Goal: Task Accomplishment & Management: Use online tool/utility

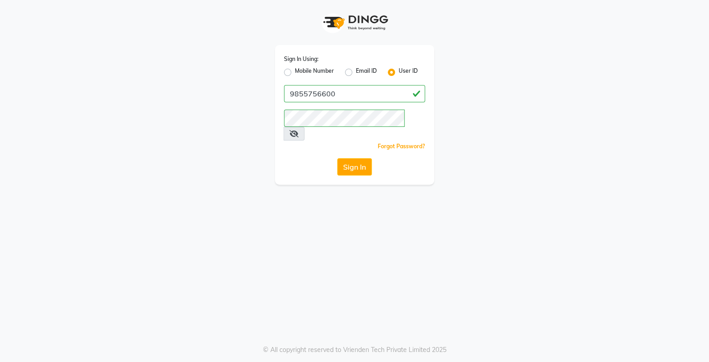
click at [295, 73] on label "Mobile Number" at bounding box center [314, 72] width 39 height 11
click at [295, 73] on input "Mobile Number" at bounding box center [298, 70] width 6 height 6
radio input "true"
radio input "false"
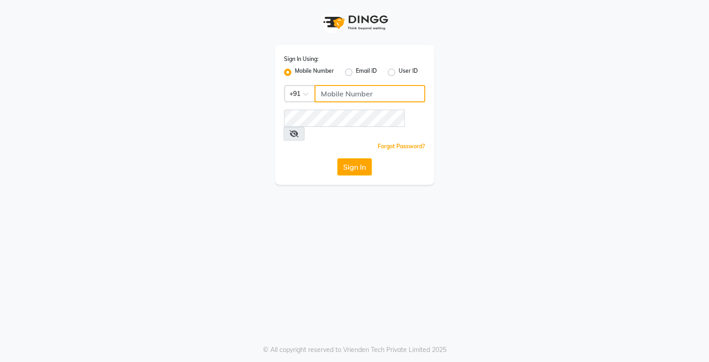
click at [338, 99] on input "Username" at bounding box center [369, 93] width 111 height 17
type input "9855756600"
click at [351, 161] on button "Sign In" at bounding box center [354, 166] width 35 height 17
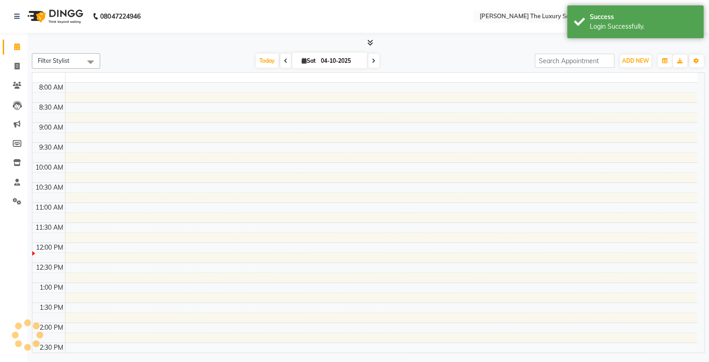
select select "en"
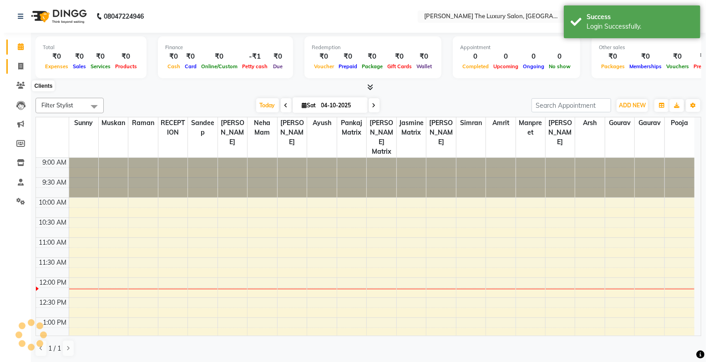
scroll to position [120, 0]
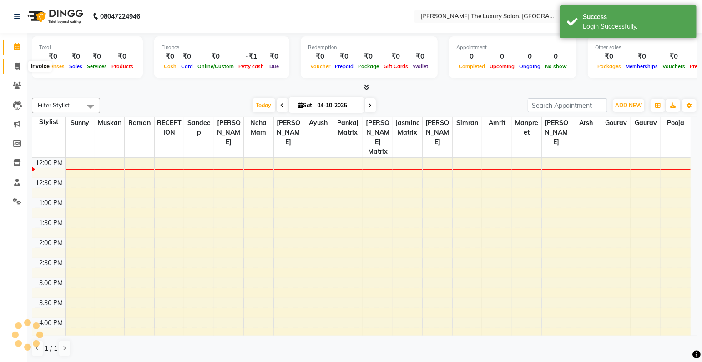
click at [15, 65] on icon at bounding box center [17, 66] width 5 height 7
select select "7179"
select select "service"
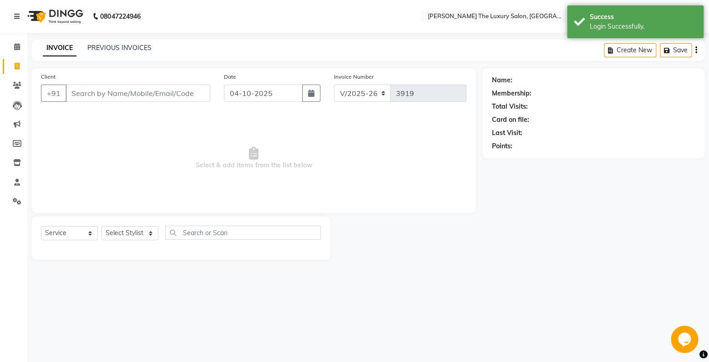
click at [109, 88] on input "Client" at bounding box center [138, 93] width 145 height 17
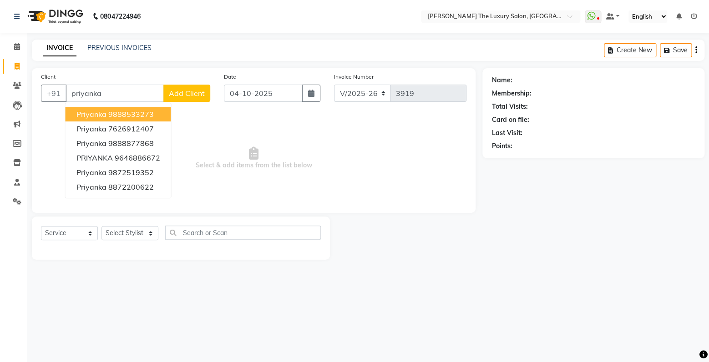
type input "priyanka"
click at [182, 97] on span "Add Client" at bounding box center [187, 93] width 36 height 9
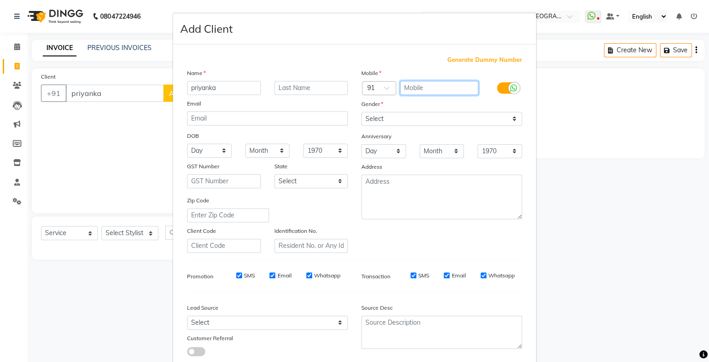
click at [427, 92] on input "text" at bounding box center [439, 88] width 79 height 14
type input "9501272877"
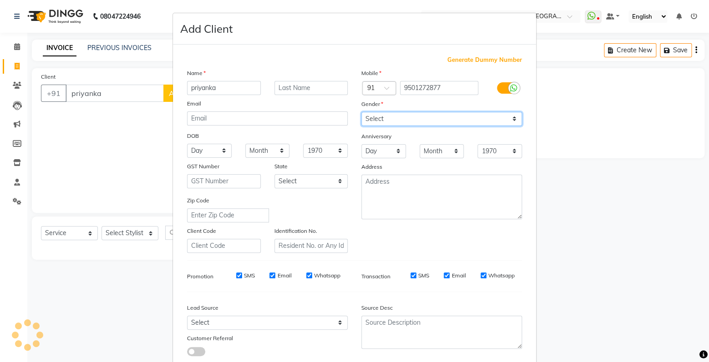
click at [361, 112] on select "Select [DEMOGRAPHIC_DATA] [DEMOGRAPHIC_DATA] Other Prefer Not To Say" at bounding box center [441, 119] width 161 height 14
select select "[DEMOGRAPHIC_DATA]"
click option "[DEMOGRAPHIC_DATA]" at bounding box center [0, 0] width 0 height 0
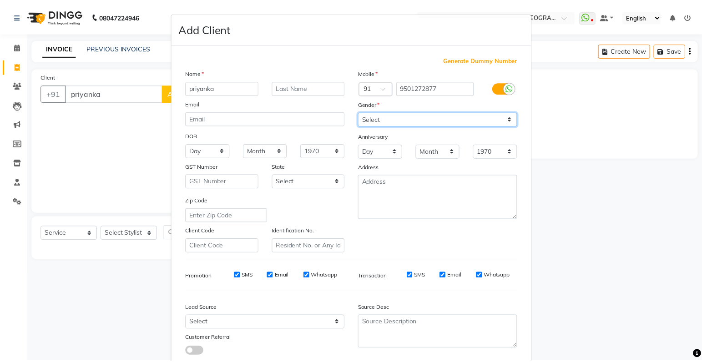
scroll to position [60, 0]
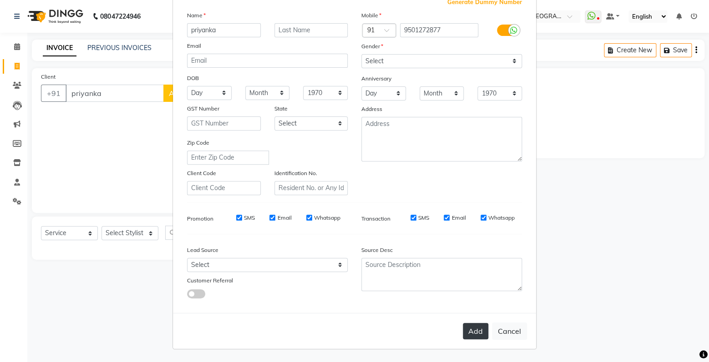
click at [485, 335] on button "Add" at bounding box center [475, 331] width 25 height 16
type input "9501272877"
select select
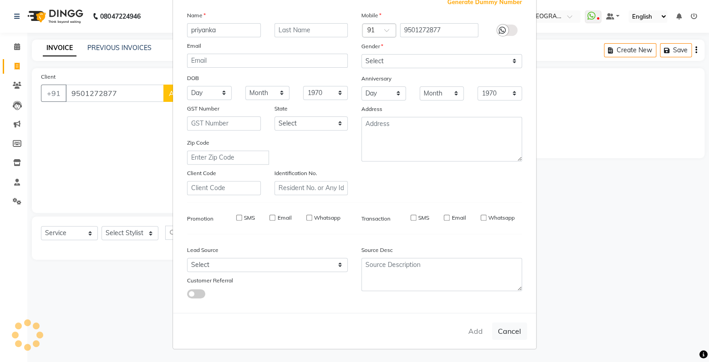
select select
checkbox input "false"
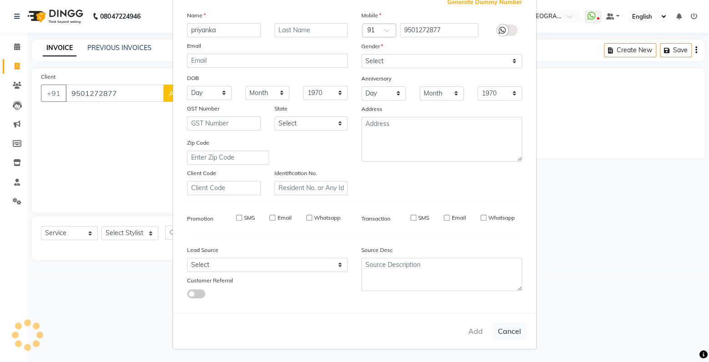
checkbox input "false"
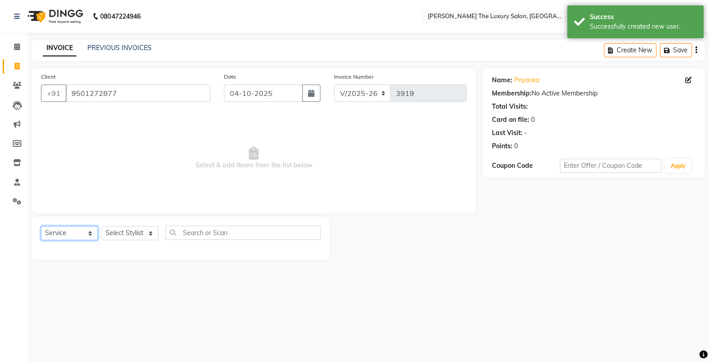
click at [41, 226] on select "Select Service Product Membership Package Voucher Prepaid Gift Card" at bounding box center [69, 233] width 57 height 14
click at [101, 226] on select "Select Stylist amrit arsh [PERSON_NAME] [PERSON_NAME] jasmine matrix [PERSON_NA…" at bounding box center [129, 233] width 57 height 14
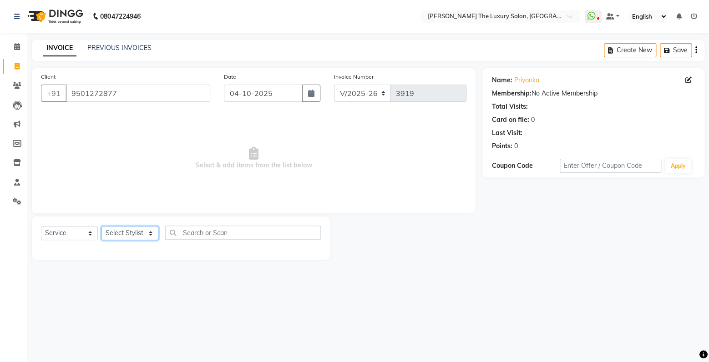
select select "74174"
click option "[PERSON_NAME]" at bounding box center [0, 0] width 0 height 0
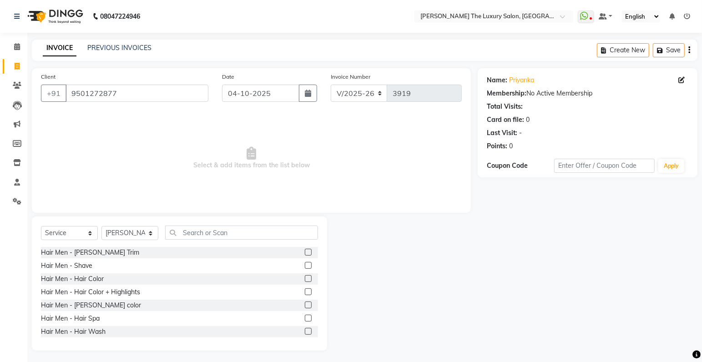
click at [305, 333] on label at bounding box center [308, 331] width 7 height 7
click at [305, 333] on input "checkbox" at bounding box center [308, 332] width 6 height 6
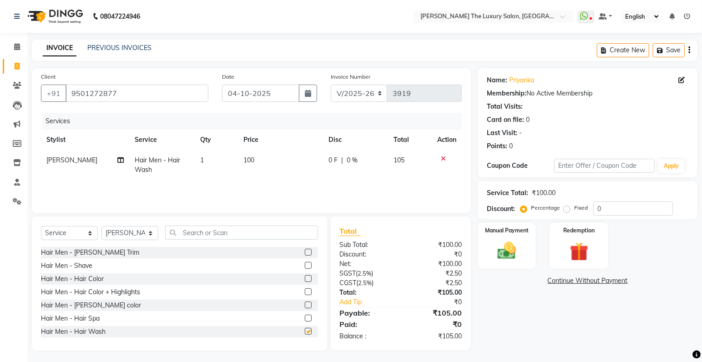
checkbox input "false"
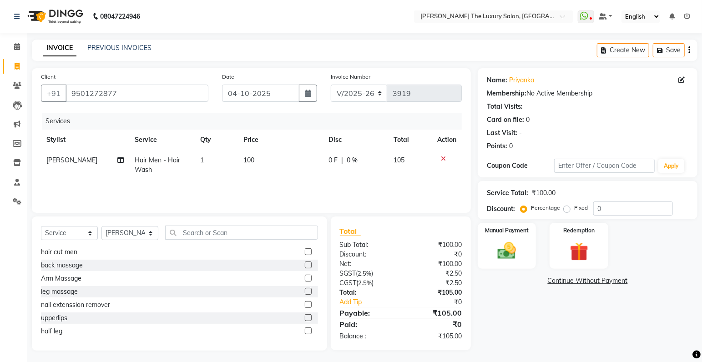
scroll to position [175, 0]
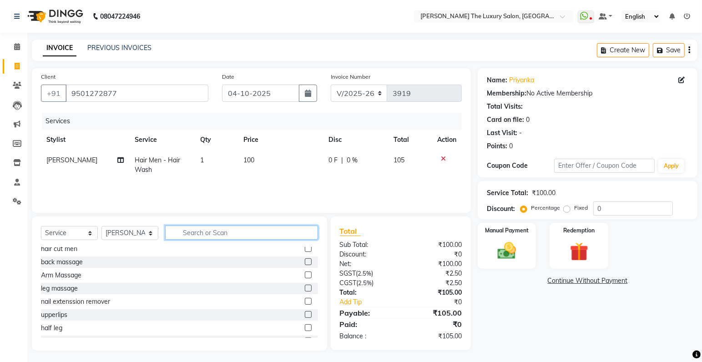
click at [197, 233] on input "text" at bounding box center [241, 233] width 153 height 14
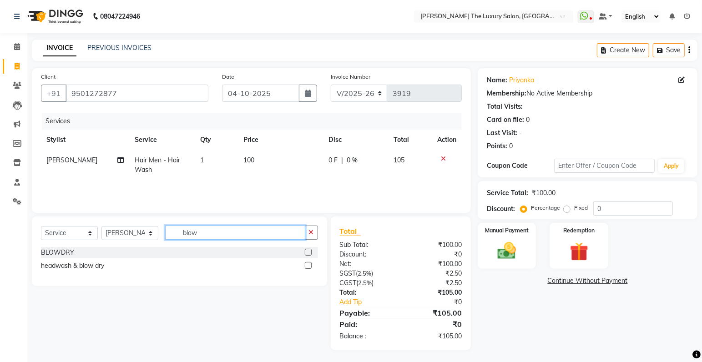
type input "blow"
click at [308, 254] on label at bounding box center [308, 252] width 7 height 7
click at [308, 254] on input "checkbox" at bounding box center [308, 253] width 6 height 6
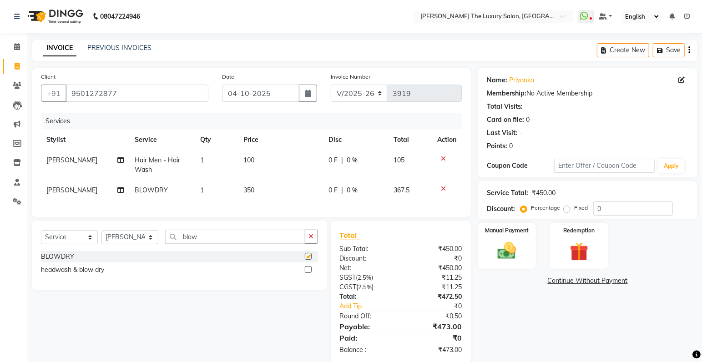
checkbox input "false"
click at [258, 190] on td "350" at bounding box center [280, 190] width 85 height 20
select select "74174"
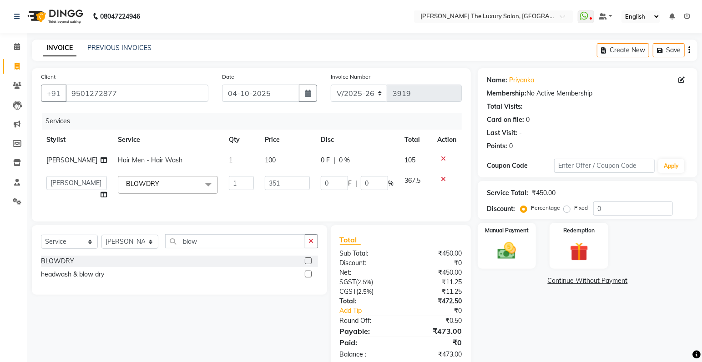
click at [299, 180] on input "351" at bounding box center [287, 183] width 45 height 14
click at [299, 180] on input "352" at bounding box center [287, 183] width 45 height 14
click at [299, 180] on input "353" at bounding box center [287, 183] width 45 height 14
click at [299, 180] on input "354" at bounding box center [287, 183] width 45 height 14
click at [299, 180] on input "367" at bounding box center [287, 183] width 45 height 14
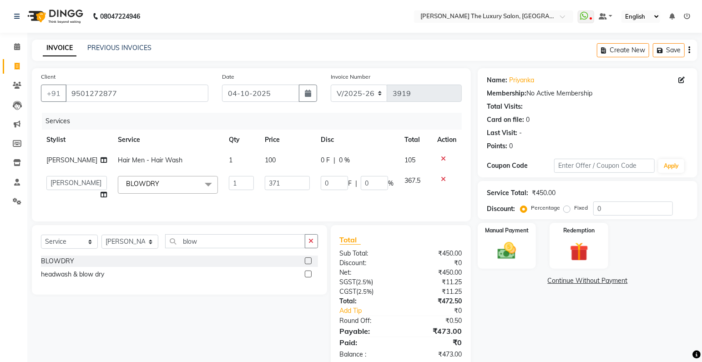
click at [299, 180] on input "371" at bounding box center [287, 183] width 45 height 14
click at [299, 186] on input "364" at bounding box center [287, 183] width 45 height 14
click at [284, 185] on input "364" at bounding box center [287, 183] width 45 height 14
type input "3"
type input "200"
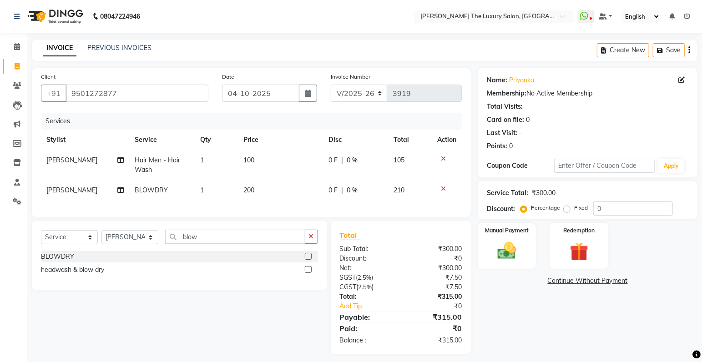
click at [444, 191] on icon at bounding box center [443, 189] width 5 height 6
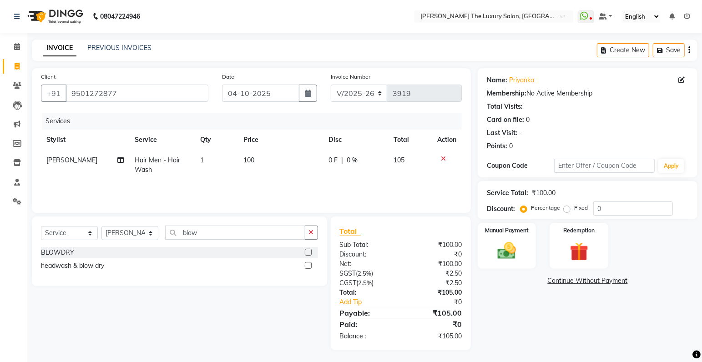
click at [443, 158] on icon at bounding box center [443, 159] width 5 height 6
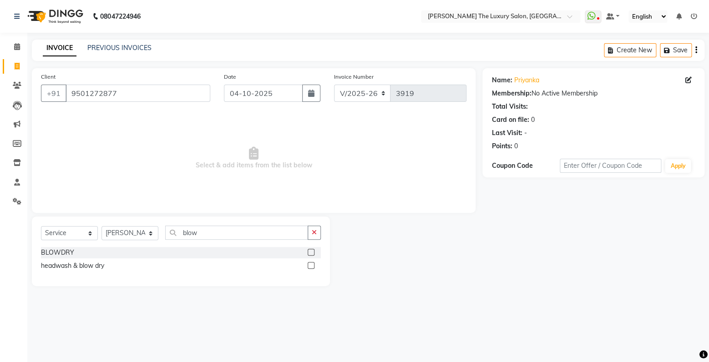
click at [311, 266] on label at bounding box center [311, 265] width 7 height 7
click at [311, 266] on input "checkbox" at bounding box center [311, 266] width 6 height 6
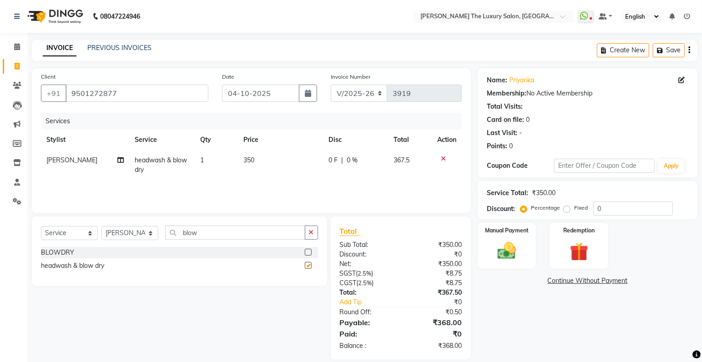
checkbox input "false"
click at [250, 158] on span "350" at bounding box center [248, 160] width 11 height 8
select select "74174"
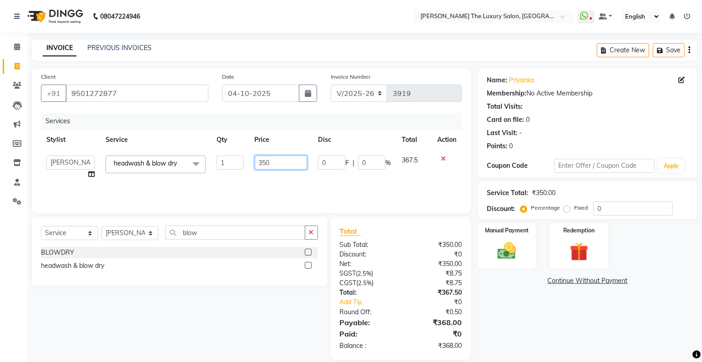
drag, startPoint x: 287, startPoint y: 163, endPoint x: 307, endPoint y: 158, distance: 20.6
click at [288, 163] on input "350" at bounding box center [281, 163] width 52 height 14
type input "3"
type input "250"
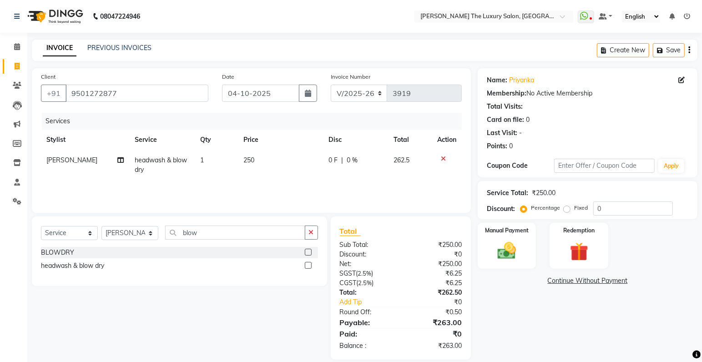
click at [413, 163] on td "262.5" at bounding box center [410, 165] width 44 height 30
select select "74174"
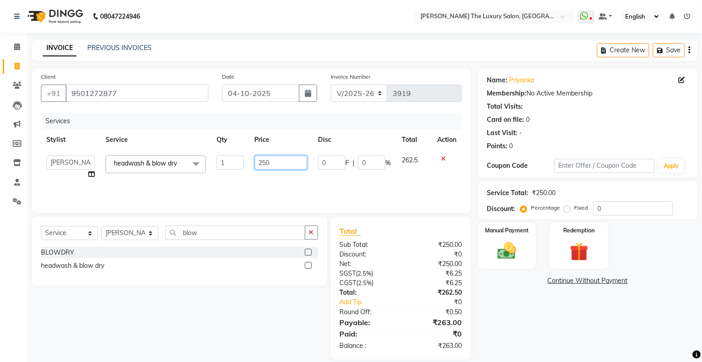
click at [278, 162] on input "250" at bounding box center [281, 163] width 52 height 14
type input "270"
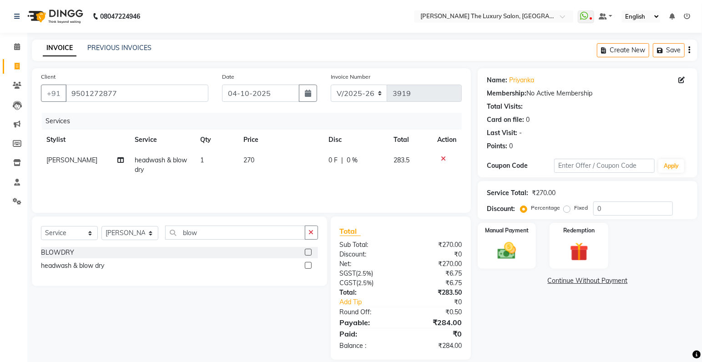
click at [265, 163] on td "270" at bounding box center [280, 165] width 85 height 30
select select "74174"
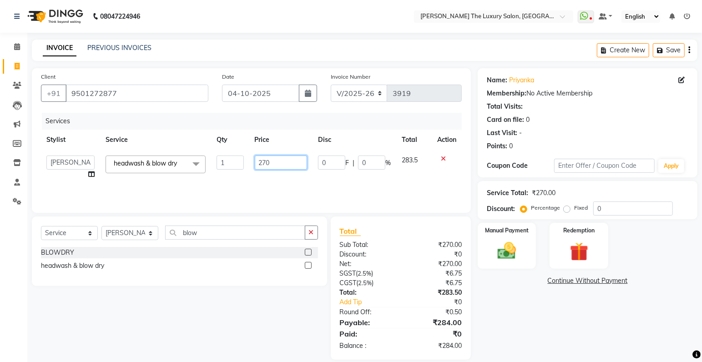
click at [289, 163] on input "270" at bounding box center [281, 163] width 52 height 14
type input "275"
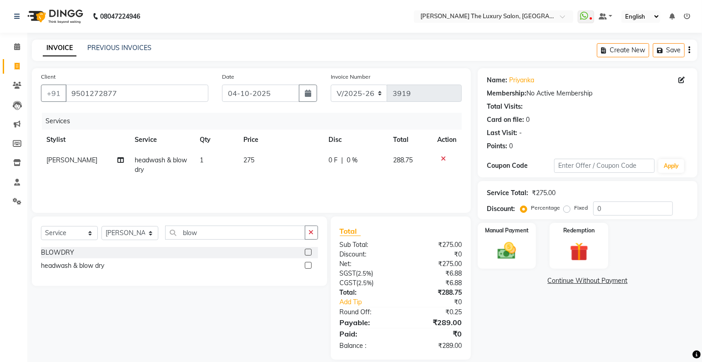
click at [416, 158] on td "288.75" at bounding box center [410, 165] width 44 height 30
select select "74174"
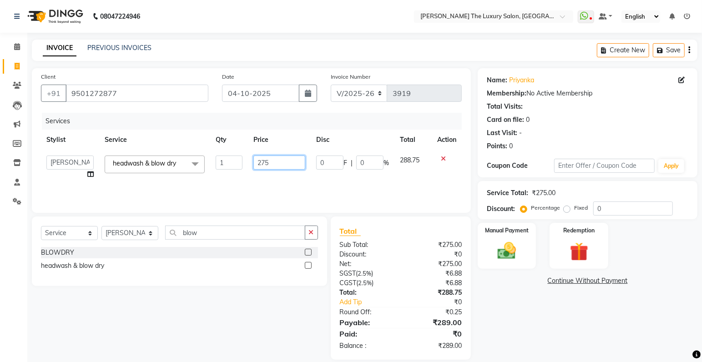
click at [277, 160] on input "275" at bounding box center [279, 163] width 52 height 14
type input "280"
click at [407, 161] on td "288.75" at bounding box center [413, 167] width 37 height 35
select select "74174"
click at [286, 164] on input "280" at bounding box center [281, 163] width 52 height 14
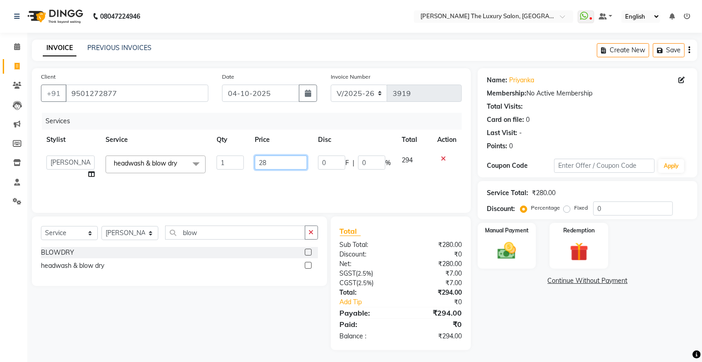
type input "285"
click at [406, 159] on span "294" at bounding box center [407, 160] width 11 height 8
select select "74174"
click at [279, 163] on input "285" at bounding box center [279, 163] width 52 height 14
type input "286"
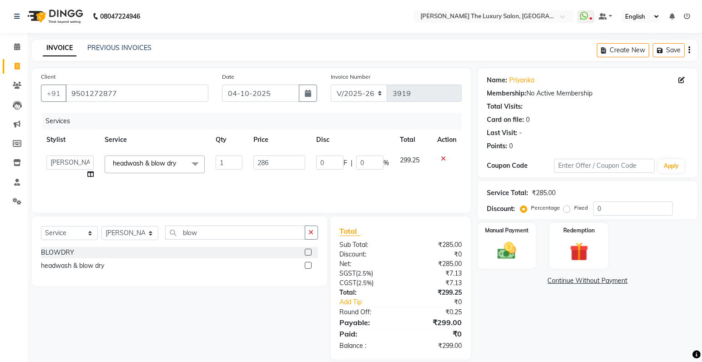
click at [411, 157] on td "299.25" at bounding box center [413, 167] width 37 height 35
select select "74174"
click at [512, 246] on img at bounding box center [507, 251] width 31 height 22
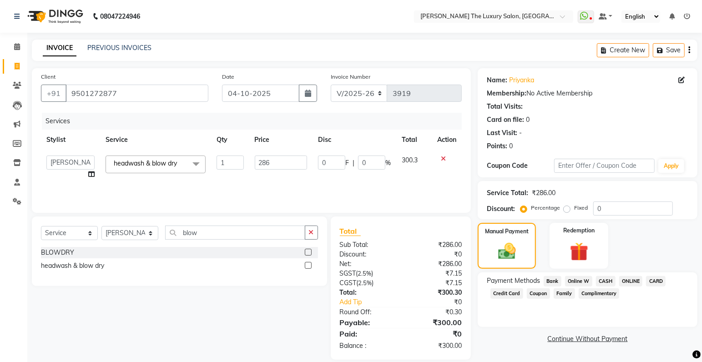
click at [609, 279] on span "CASH" at bounding box center [606, 281] width 20 height 10
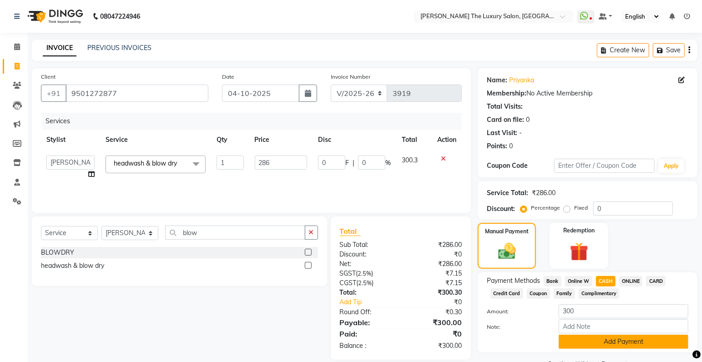
click at [607, 341] on button "Add Payment" at bounding box center [624, 342] width 130 height 14
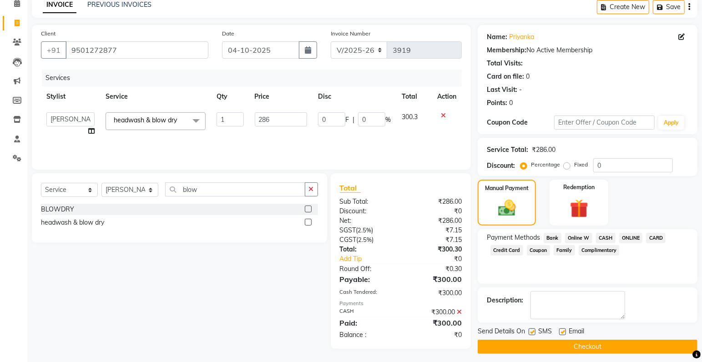
scroll to position [48, 0]
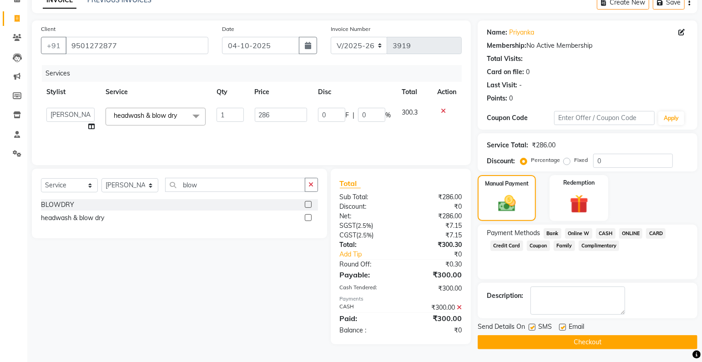
click at [568, 340] on button "Checkout" at bounding box center [588, 342] width 220 height 14
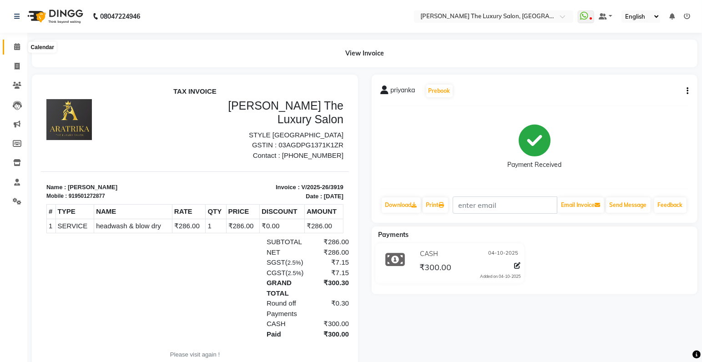
click at [15, 47] on icon at bounding box center [17, 46] width 6 height 7
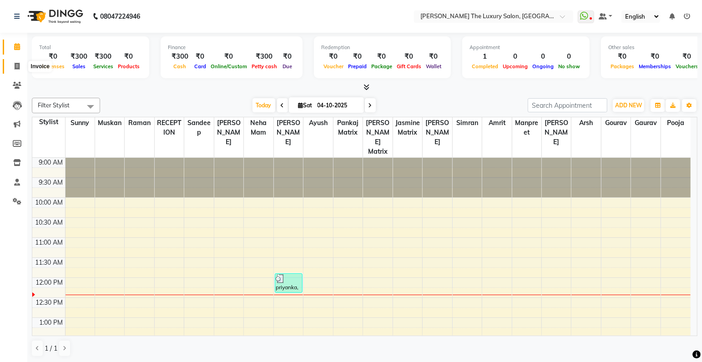
click at [22, 67] on span at bounding box center [17, 66] width 16 height 10
select select "7179"
select select "service"
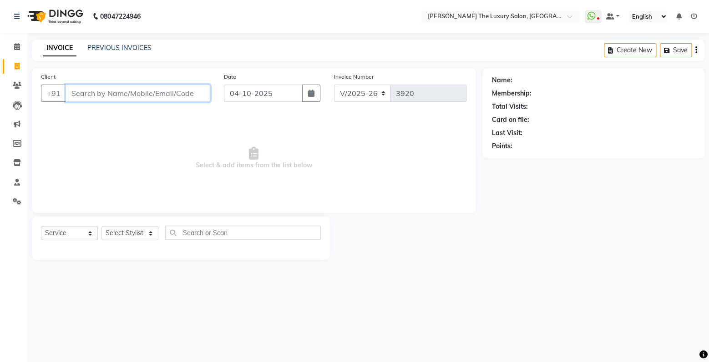
click at [178, 95] on input "Client" at bounding box center [138, 93] width 145 height 17
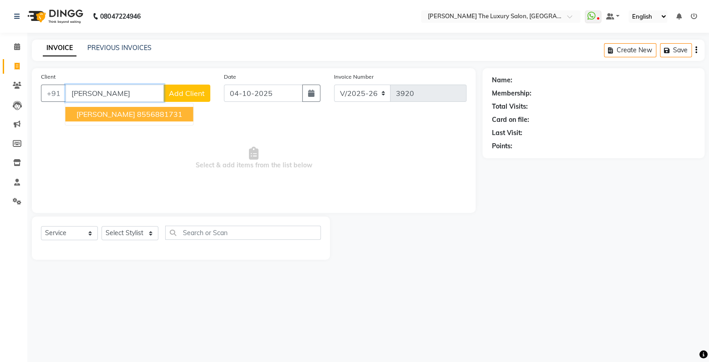
click at [158, 115] on ngb-highlight "8556881731" at bounding box center [160, 114] width 46 height 9
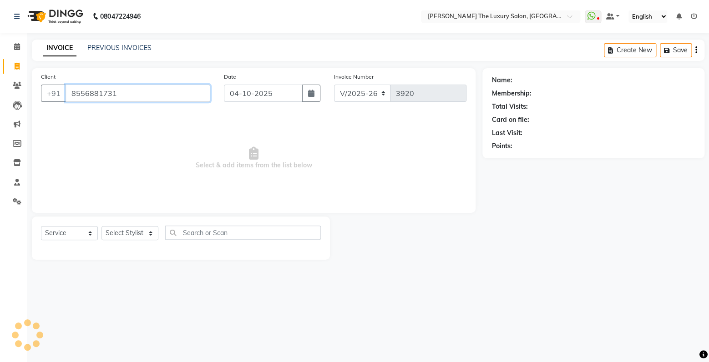
type input "8556881731"
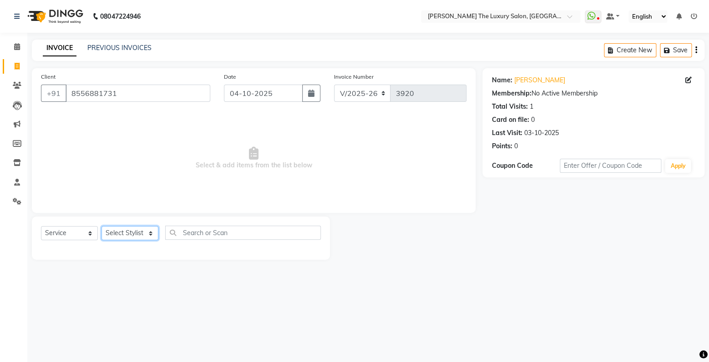
click at [101, 226] on select "Select Stylist amrit arsh [PERSON_NAME] [PERSON_NAME] jasmine matrix [PERSON_NA…" at bounding box center [129, 233] width 57 height 14
click option "ayush" at bounding box center [0, 0] width 0 height 0
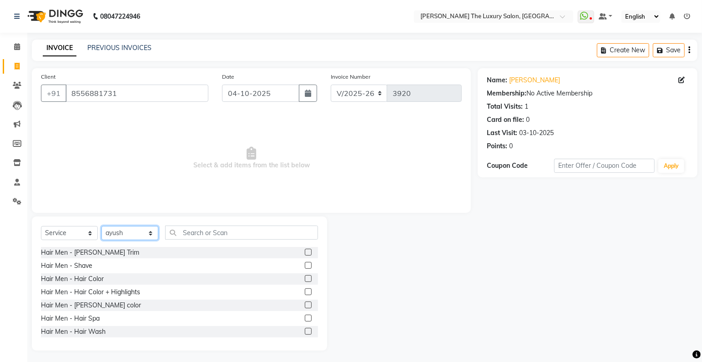
click at [101, 226] on select "Select Stylist amrit arsh [PERSON_NAME] [PERSON_NAME] jasmine matrix [PERSON_NA…" at bounding box center [129, 233] width 57 height 14
select select "93051"
click option "pooja" at bounding box center [0, 0] width 0 height 0
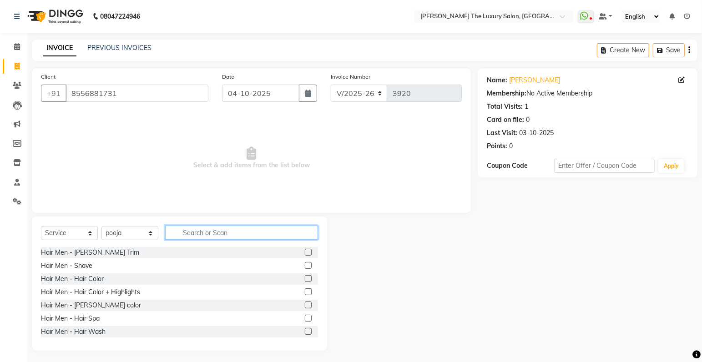
click at [253, 235] on input "text" at bounding box center [241, 233] width 153 height 14
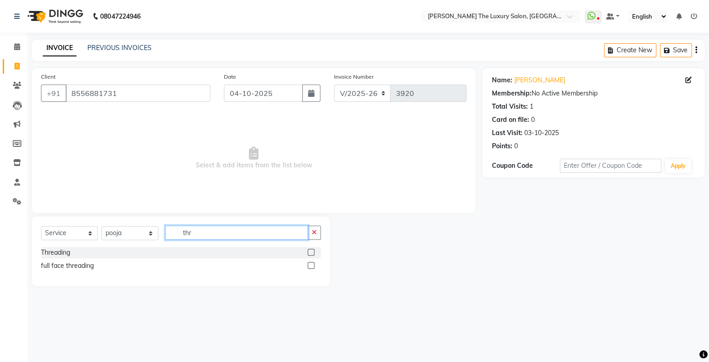
type input "thr"
click at [311, 265] on label at bounding box center [311, 265] width 7 height 7
click at [311, 265] on input "checkbox" at bounding box center [311, 266] width 6 height 6
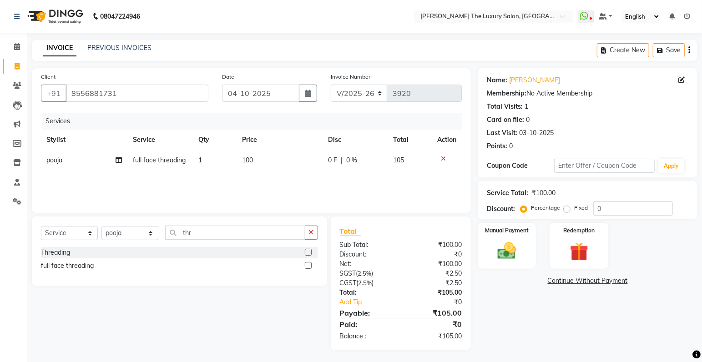
click at [308, 264] on label at bounding box center [308, 265] width 7 height 7
click at [308, 264] on input "checkbox" at bounding box center [308, 266] width 6 height 6
checkbox input "false"
click at [446, 178] on div at bounding box center [446, 179] width 19 height 6
click at [441, 181] on icon at bounding box center [443, 179] width 5 height 6
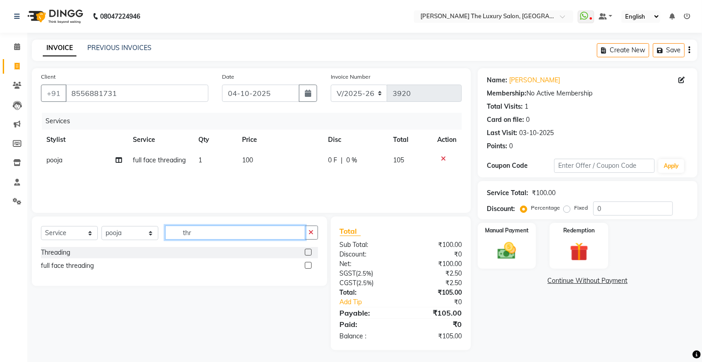
click at [220, 233] on input "thr" at bounding box center [235, 233] width 140 height 14
type input "t"
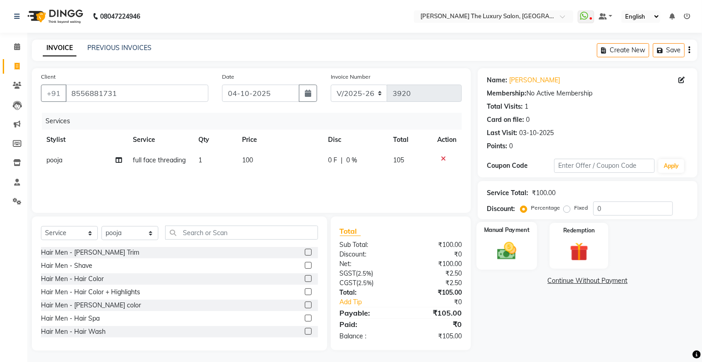
click at [504, 255] on img at bounding box center [507, 251] width 31 height 22
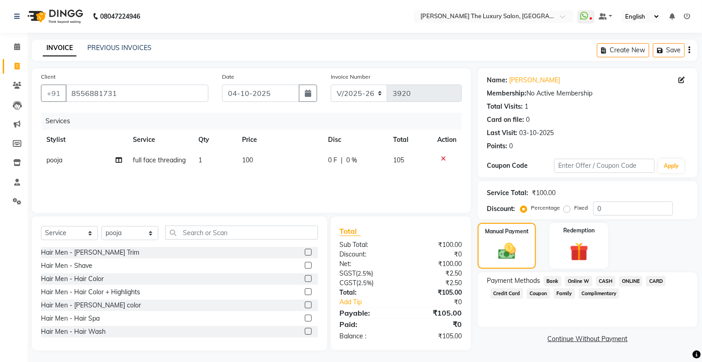
click at [632, 280] on span "ONLINE" at bounding box center [631, 281] width 24 height 10
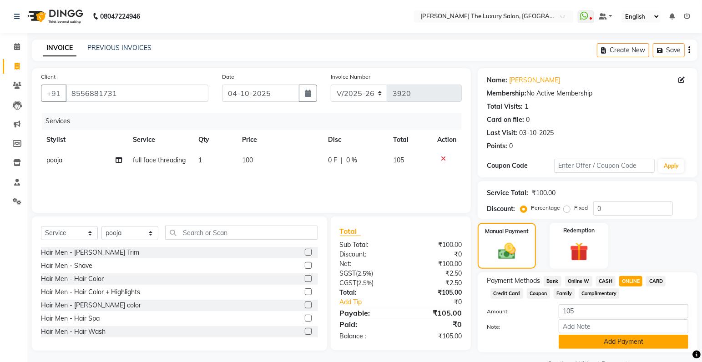
click at [617, 344] on button "Add Payment" at bounding box center [624, 342] width 130 height 14
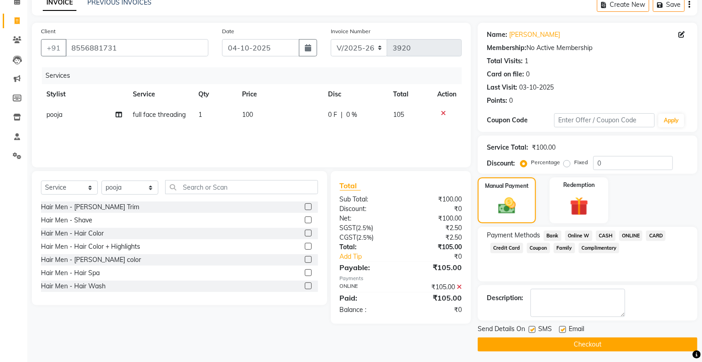
scroll to position [48, 0]
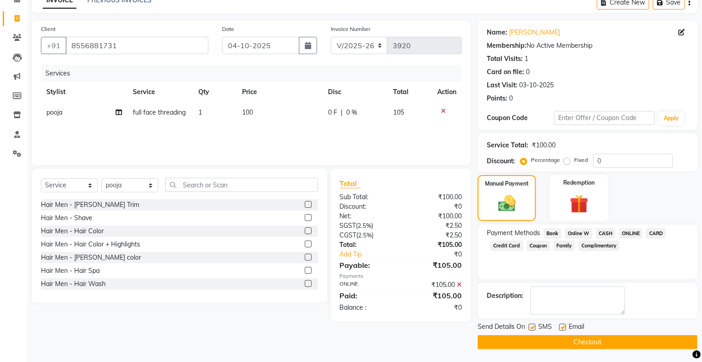
click at [639, 340] on button "Checkout" at bounding box center [588, 342] width 220 height 14
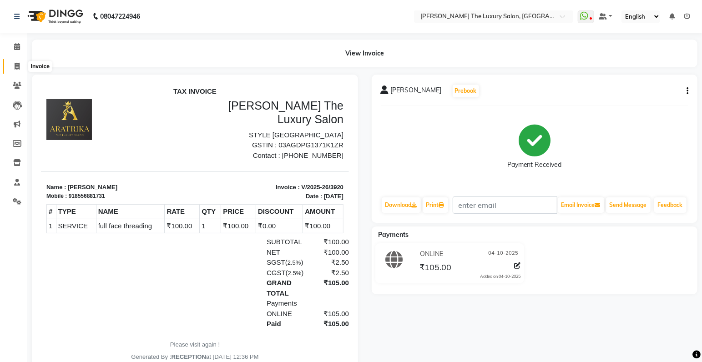
click at [19, 67] on icon at bounding box center [17, 66] width 5 height 7
select select "service"
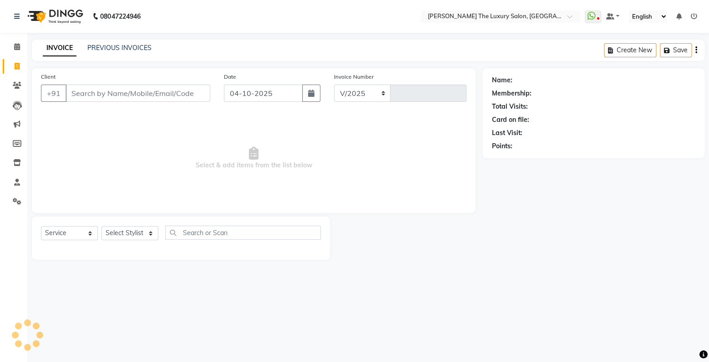
select select "7179"
type input "3921"
